Goal: Information Seeking & Learning: Learn about a topic

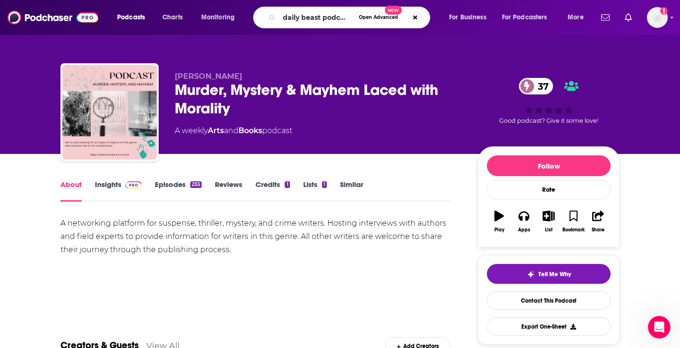
type input "daily beast podcast"
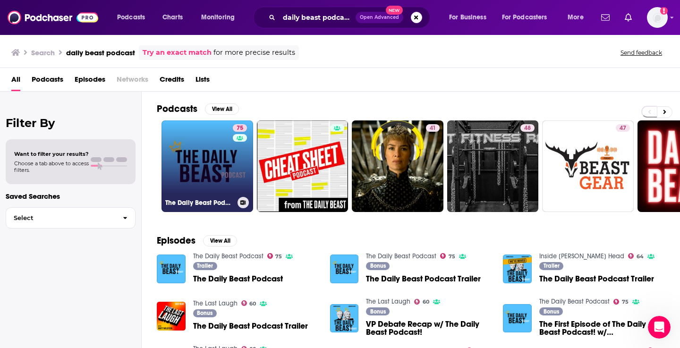
click at [211, 168] on link "75 The Daily Beast Podcast" at bounding box center [208, 166] width 92 height 92
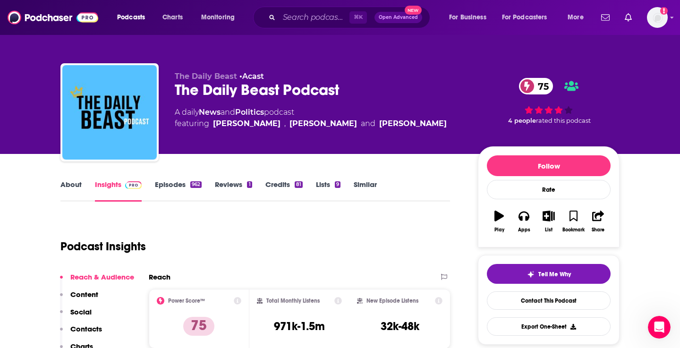
scroll to position [6, 0]
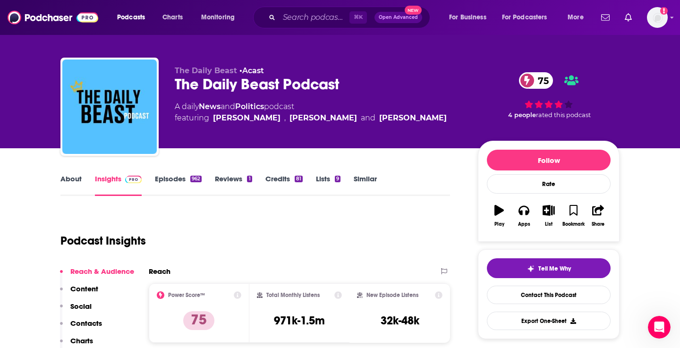
click at [184, 179] on link "Episodes 962" at bounding box center [178, 185] width 47 height 22
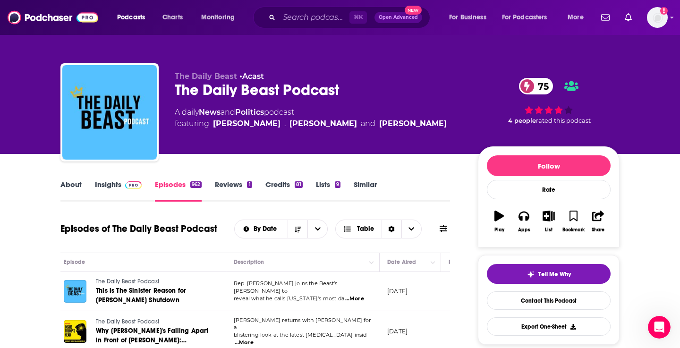
click at [123, 180] on span at bounding box center [131, 184] width 20 height 9
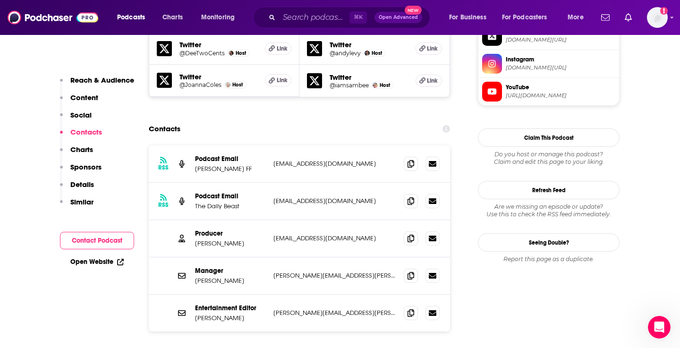
scroll to position [1011, 0]
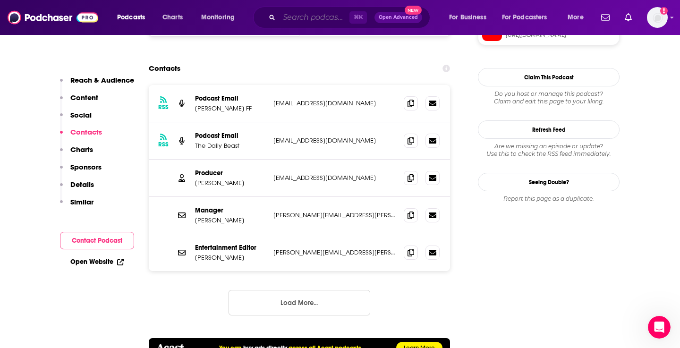
click at [328, 12] on input "Search podcasts, credits, & more..." at bounding box center [314, 17] width 70 height 15
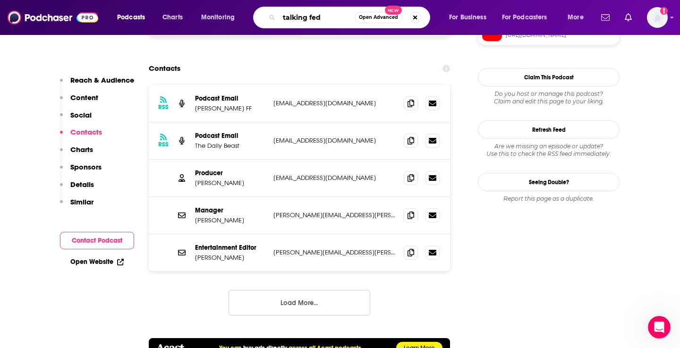
type input "talking feds"
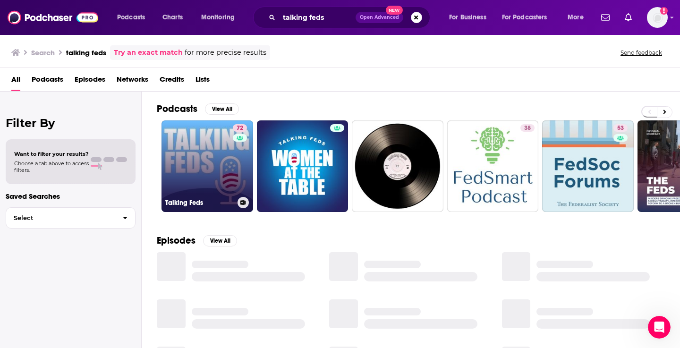
click at [211, 153] on link "72 Talking Feds" at bounding box center [208, 166] width 92 height 92
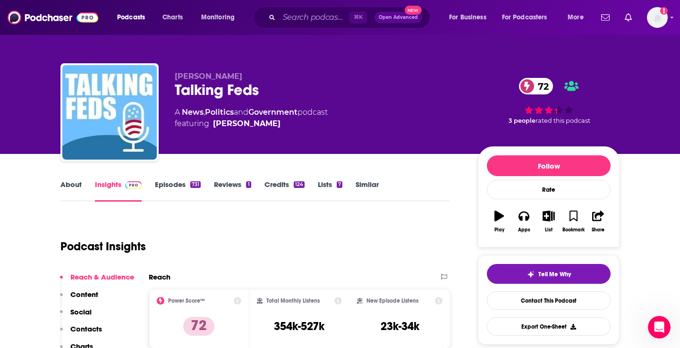
click at [359, 188] on link "Similar" at bounding box center [367, 191] width 23 height 22
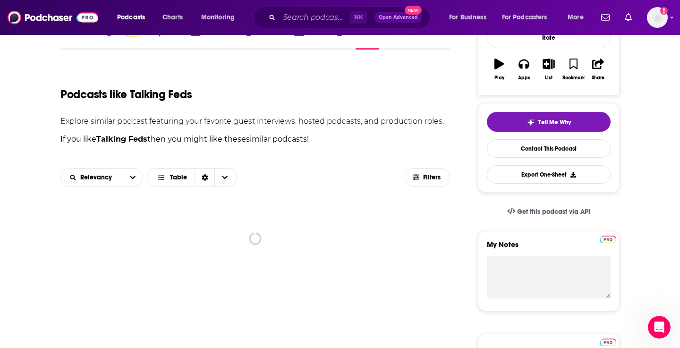
scroll to position [69, 0]
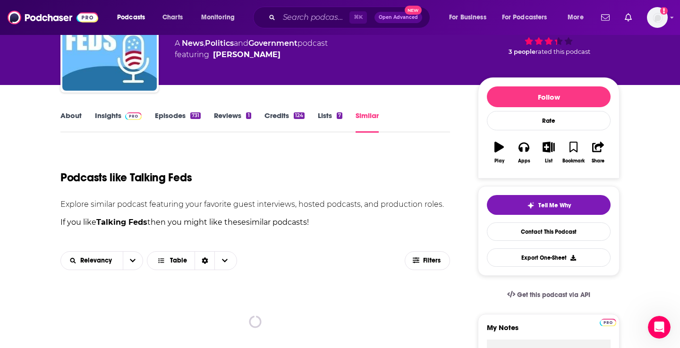
click at [121, 115] on span at bounding box center [131, 115] width 20 height 9
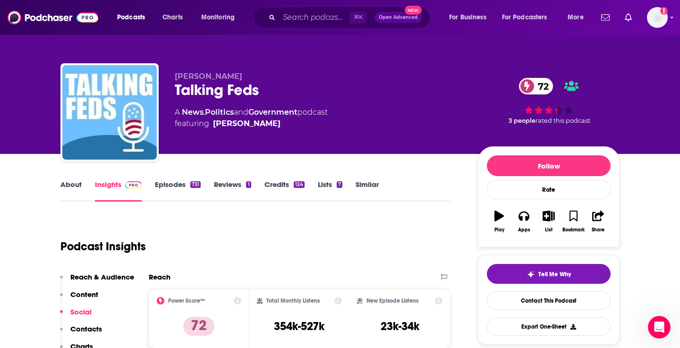
click at [172, 189] on link "Episodes 731" at bounding box center [178, 191] width 46 height 22
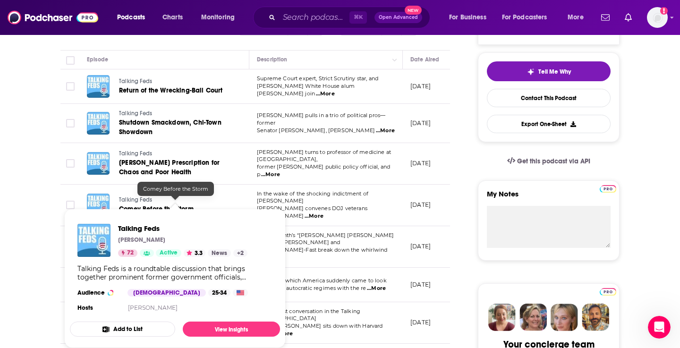
scroll to position [214, 0]
